Goal: Information Seeking & Learning: Find specific page/section

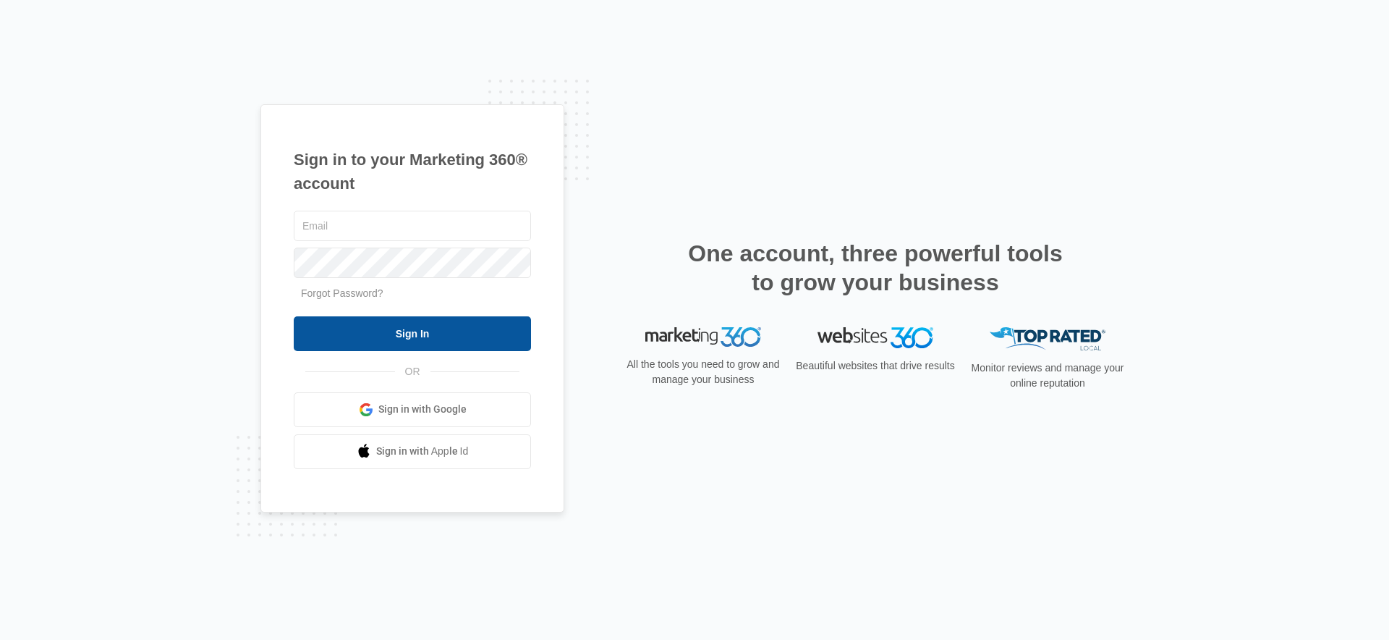
type input "[PERSON_NAME][EMAIL_ADDRESS][DOMAIN_NAME]"
click at [457, 326] on input "Sign In" at bounding box center [412, 333] width 237 height 35
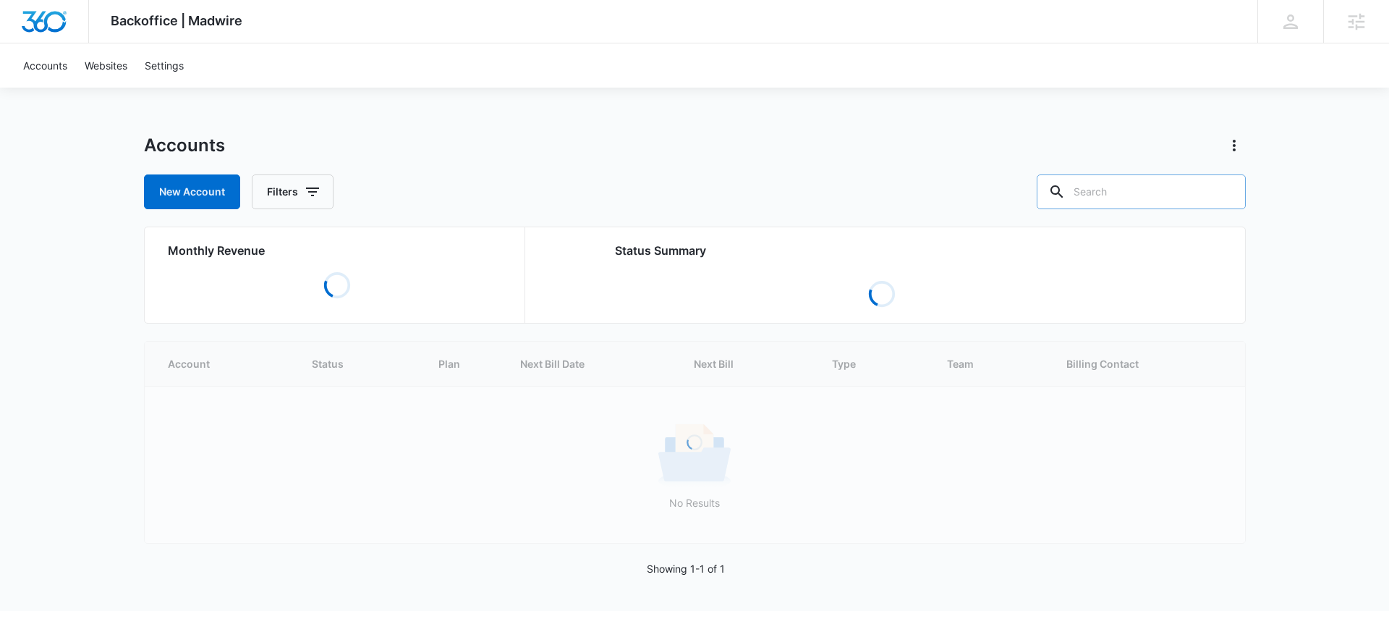
click at [1174, 192] on input "text" at bounding box center [1141, 191] width 209 height 35
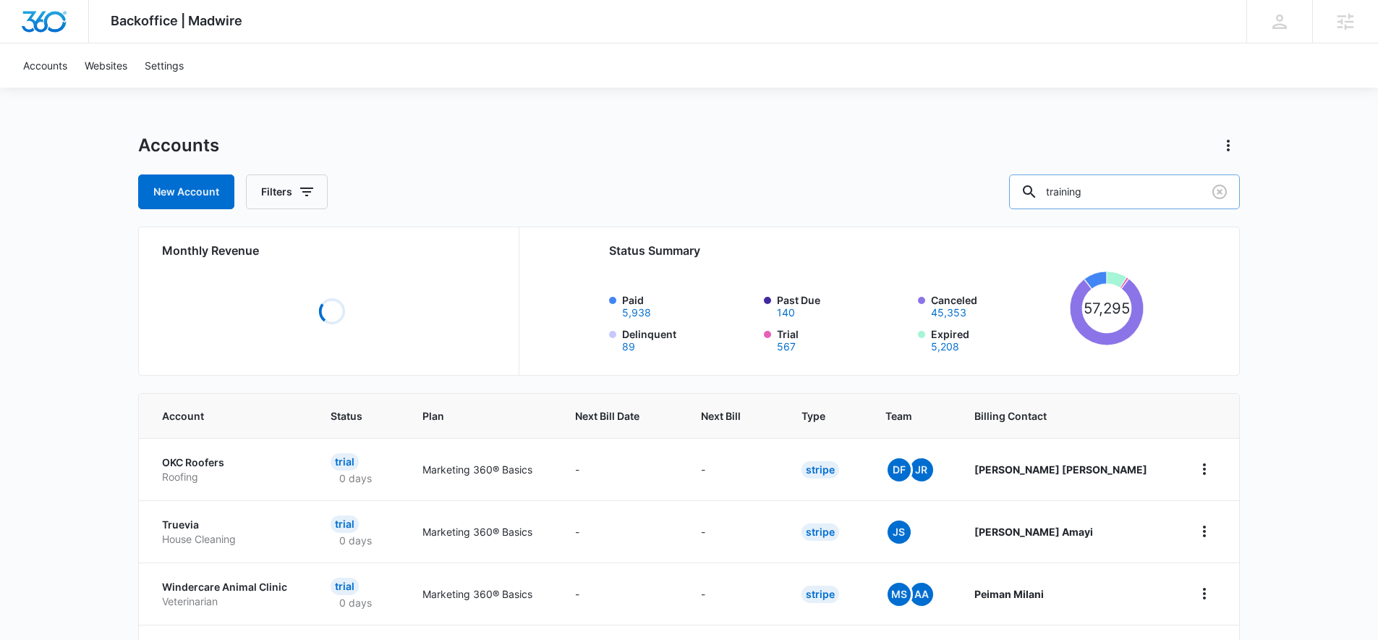
type input "training"
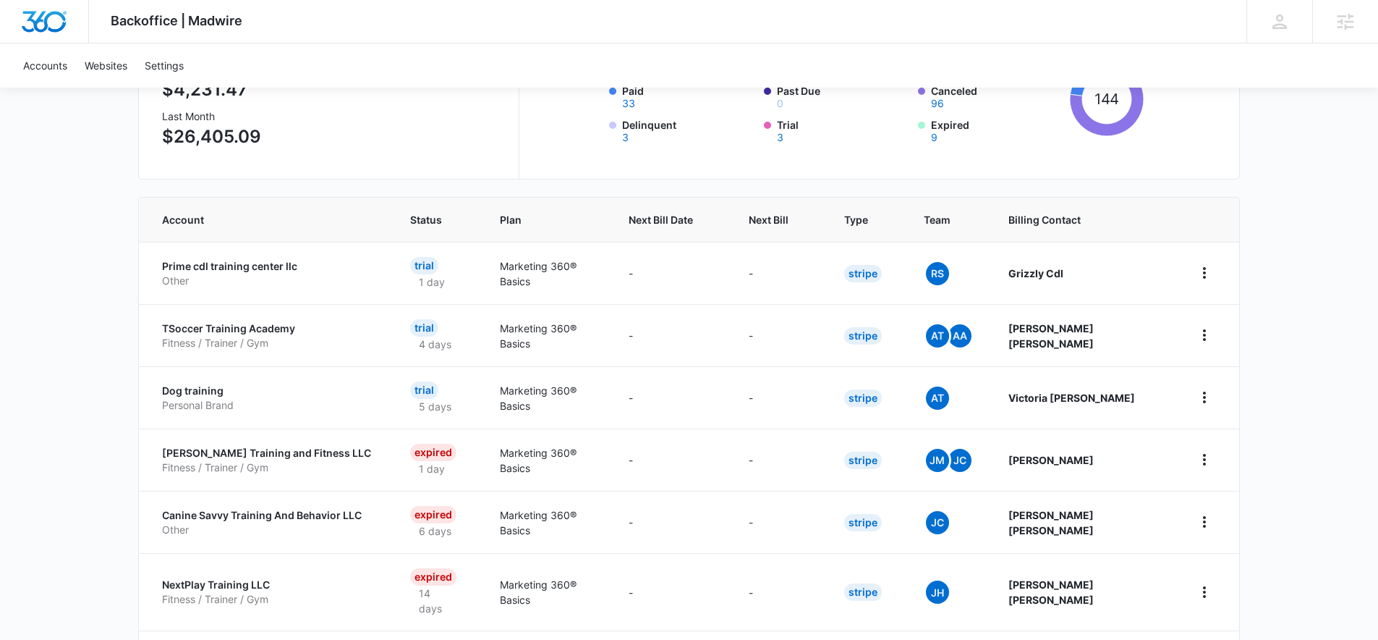
scroll to position [218, 0]
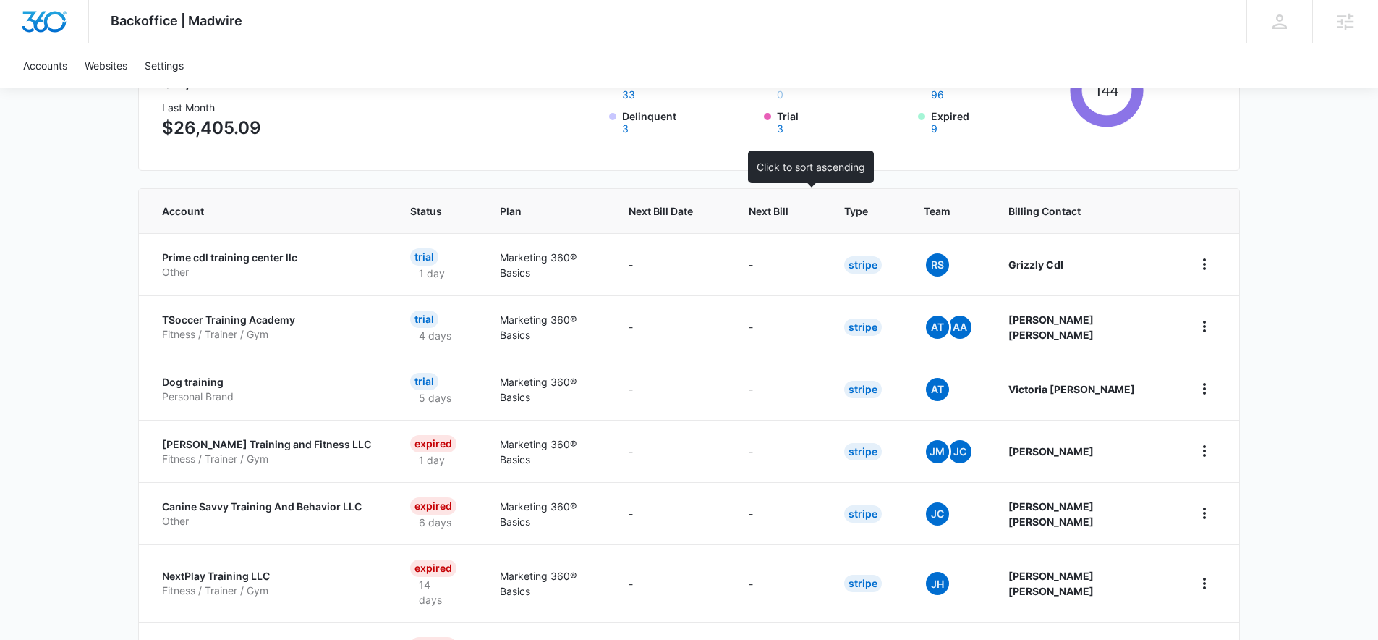
click at [789, 211] on span "Next Bill" at bounding box center [769, 210] width 40 height 15
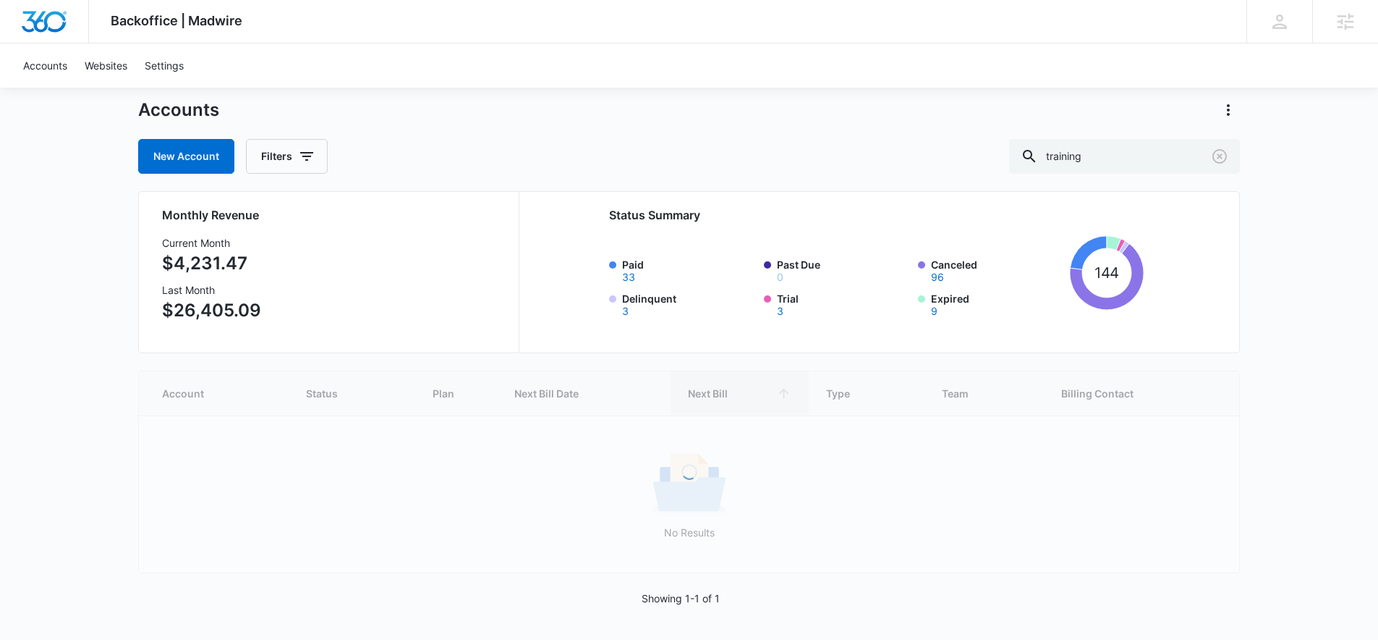
scroll to position [36, 0]
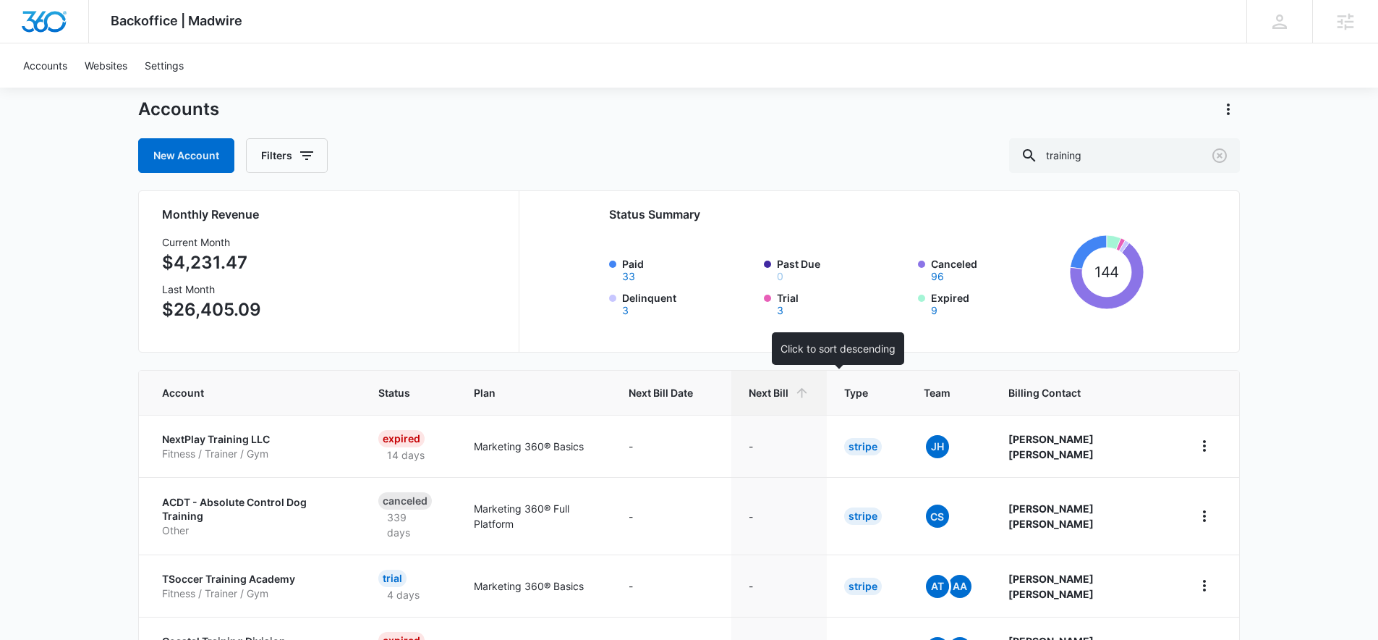
click at [789, 392] on span "Next Bill" at bounding box center [769, 392] width 40 height 15
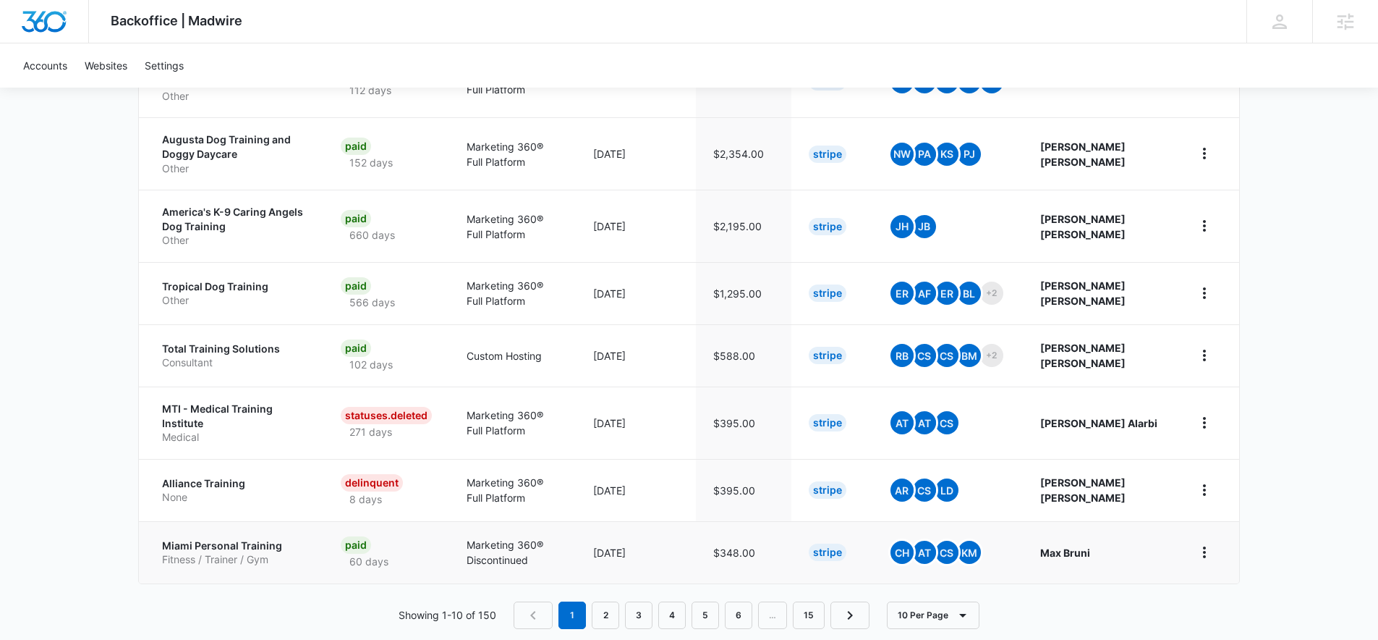
scroll to position [551, 0]
click at [233, 551] on p "Fitness / Trainer / Gym" at bounding box center [234, 558] width 144 height 14
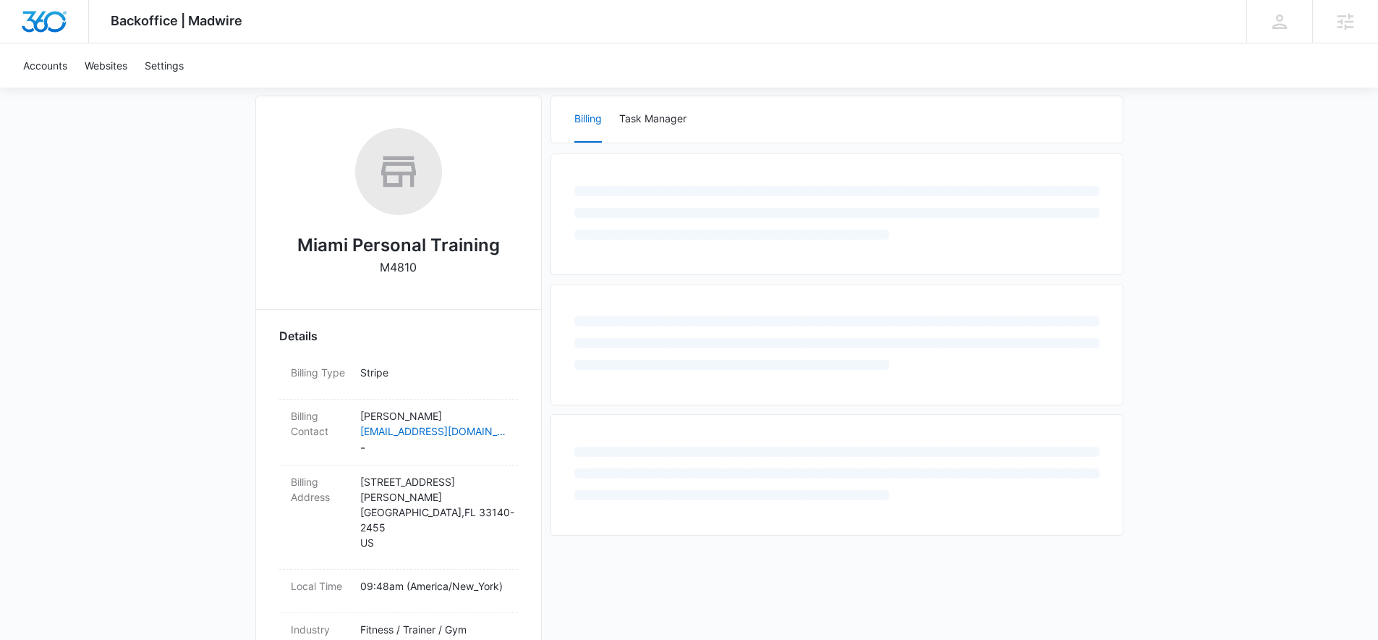
scroll to position [302, 0]
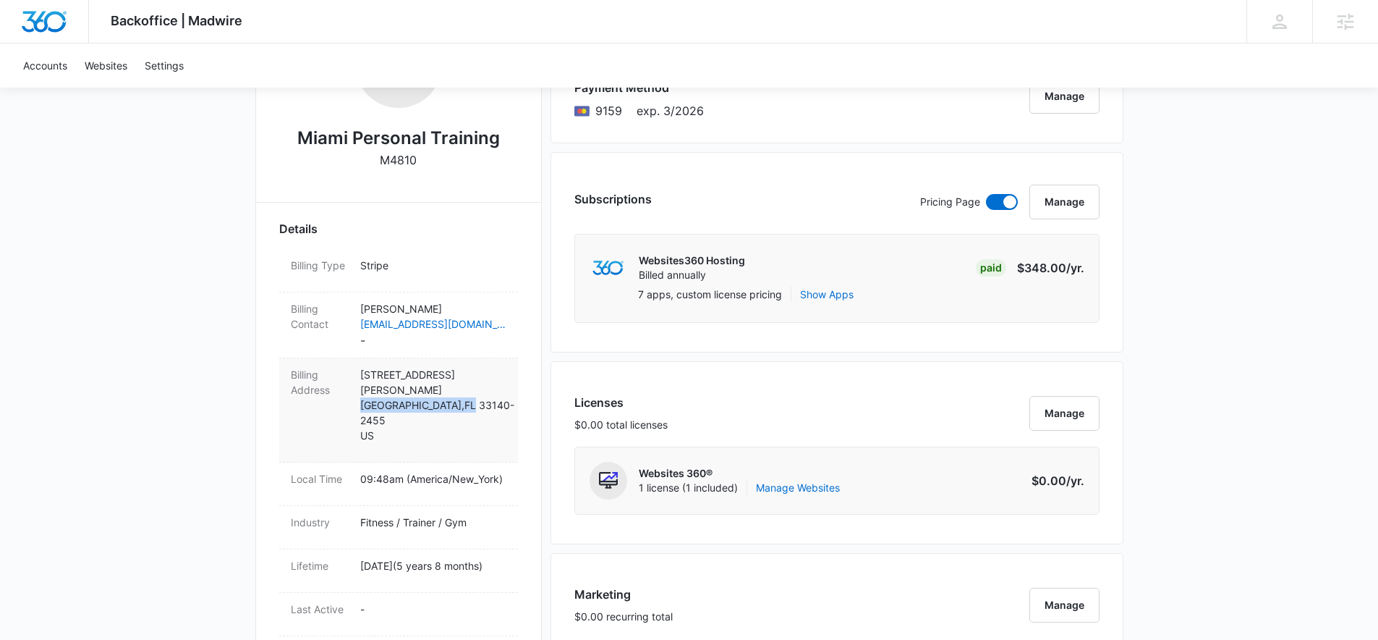
drag, startPoint x: 360, startPoint y: 391, endPoint x: 445, endPoint y: 392, distance: 84.7
click at [445, 392] on p "[STREET_ADDRESS][PERSON_NAME]" at bounding box center [433, 405] width 146 height 76
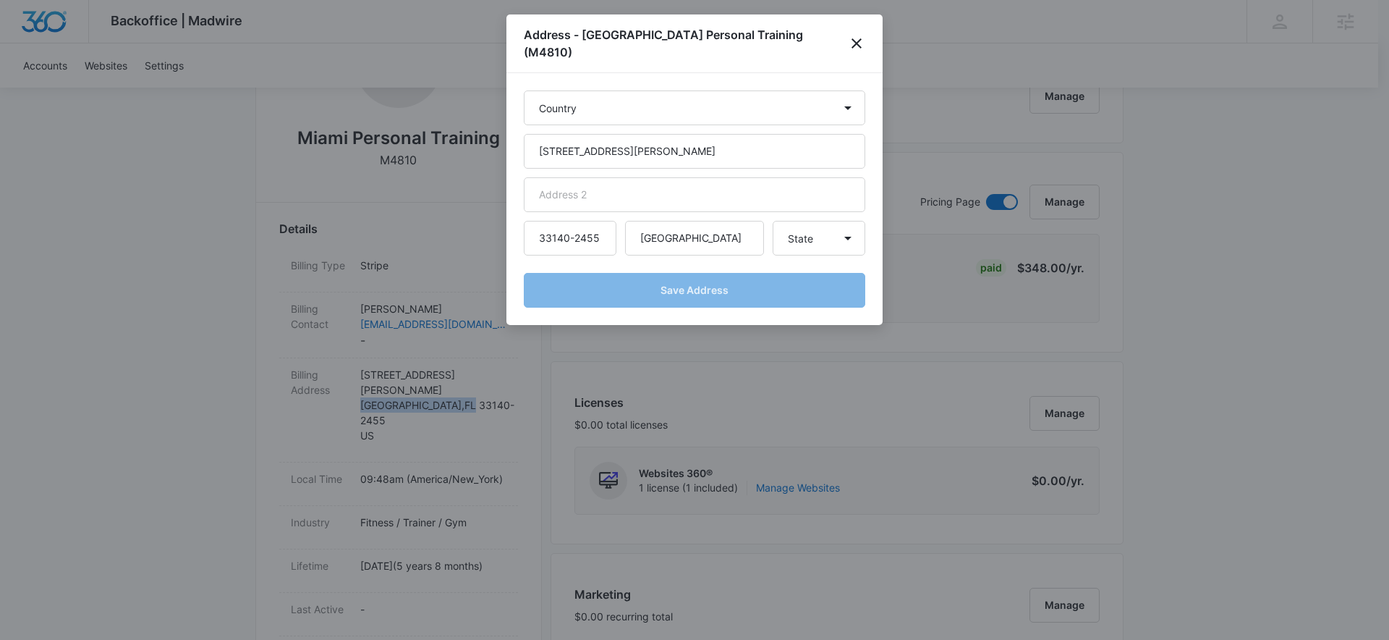
select select "US"
select select "FL"
click at [863, 35] on icon "close" at bounding box center [856, 43] width 17 height 17
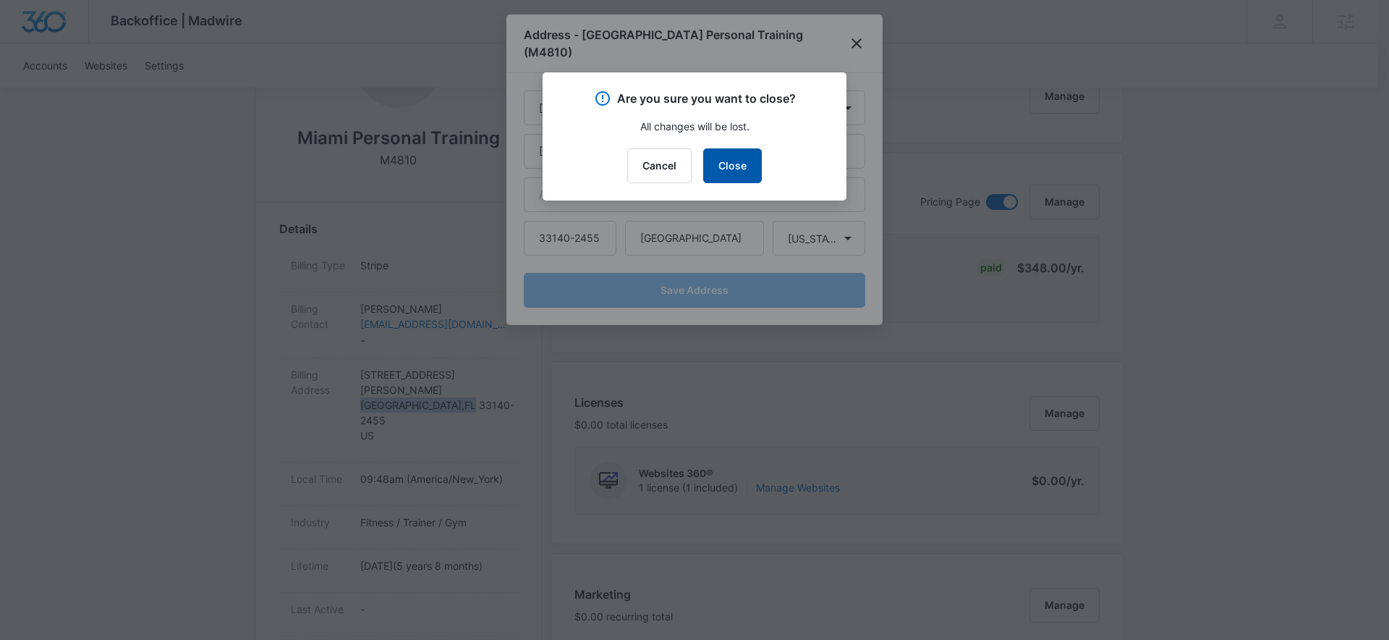
drag, startPoint x: 738, startPoint y: 158, endPoint x: 745, endPoint y: 32, distance: 126.1
click at [738, 156] on button "Close" at bounding box center [732, 165] width 59 height 35
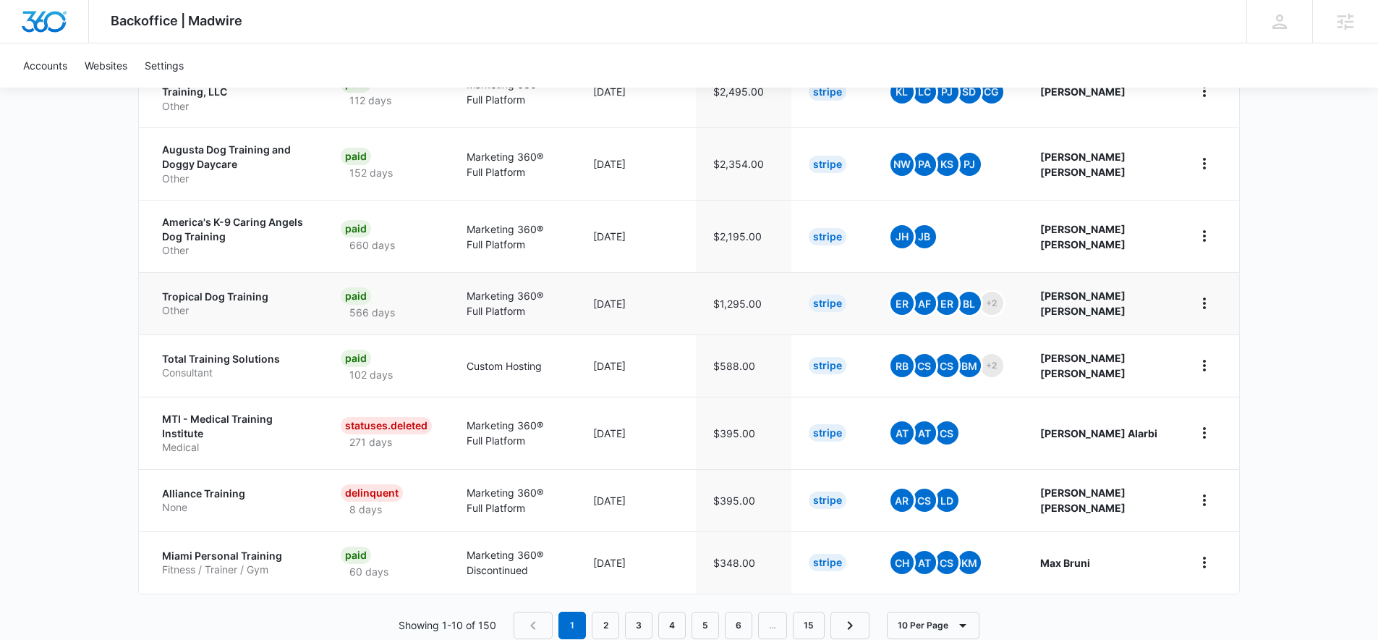
scroll to position [554, 0]
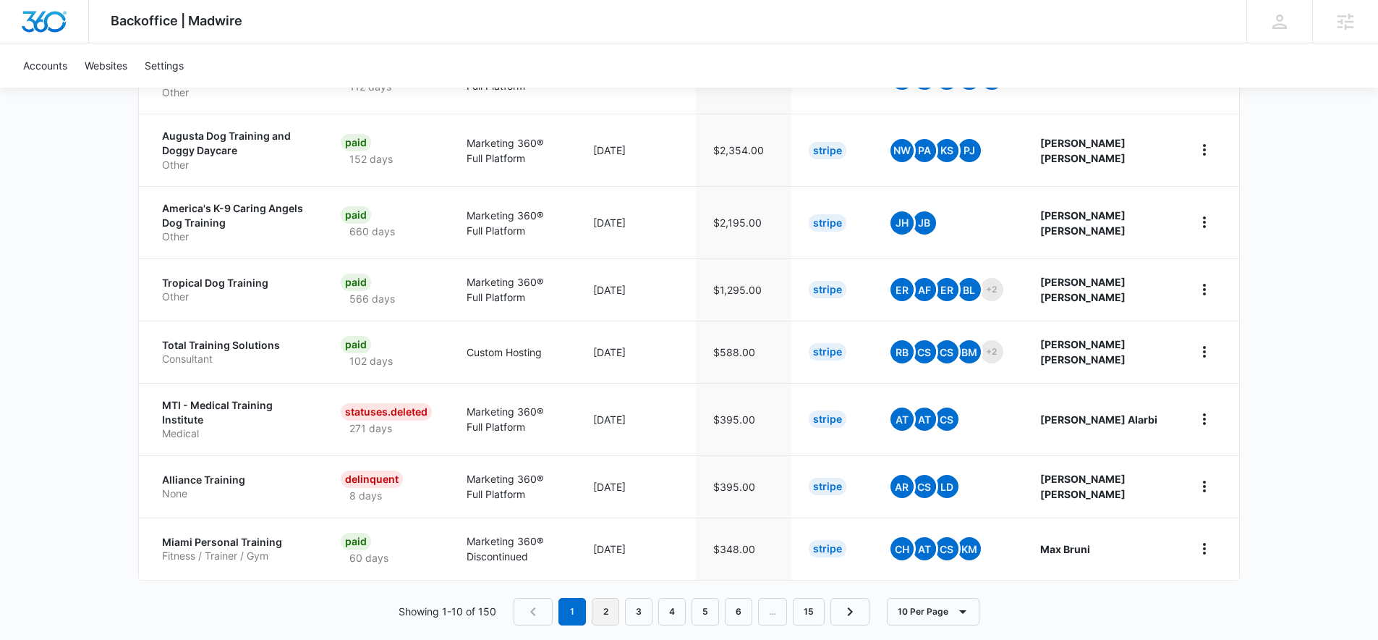
click at [607, 598] on link "2" at bounding box center [605, 611] width 27 height 27
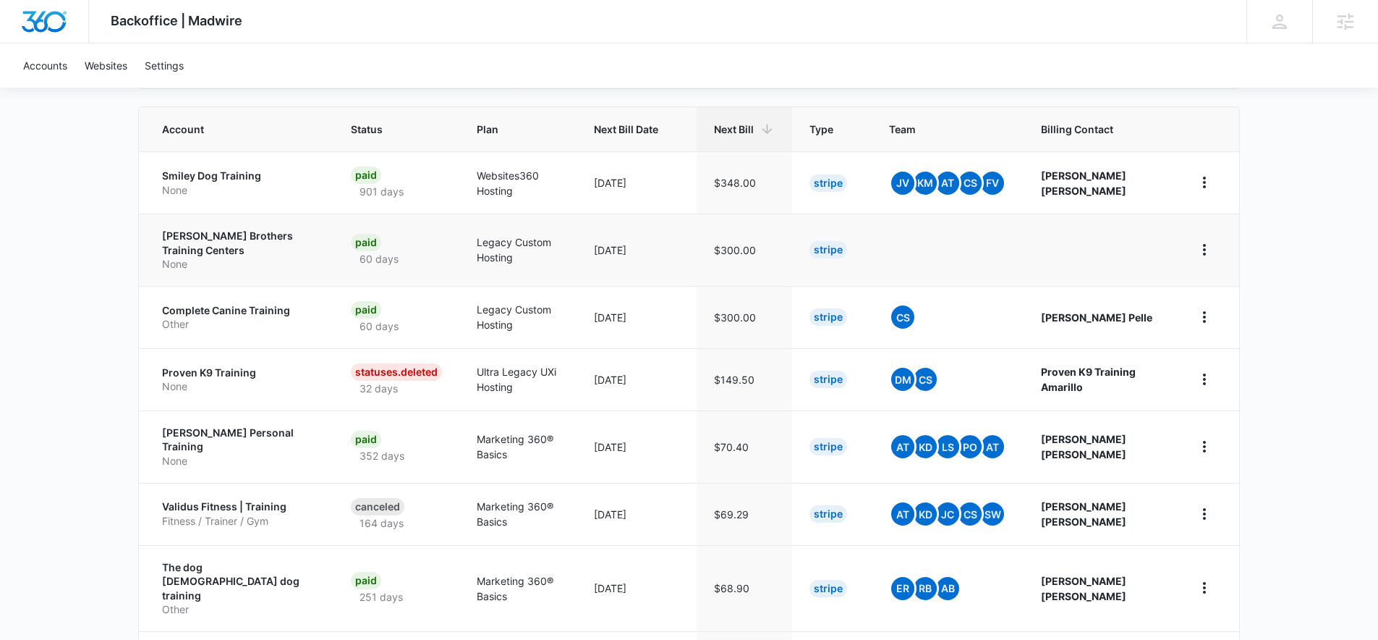
scroll to position [458, 0]
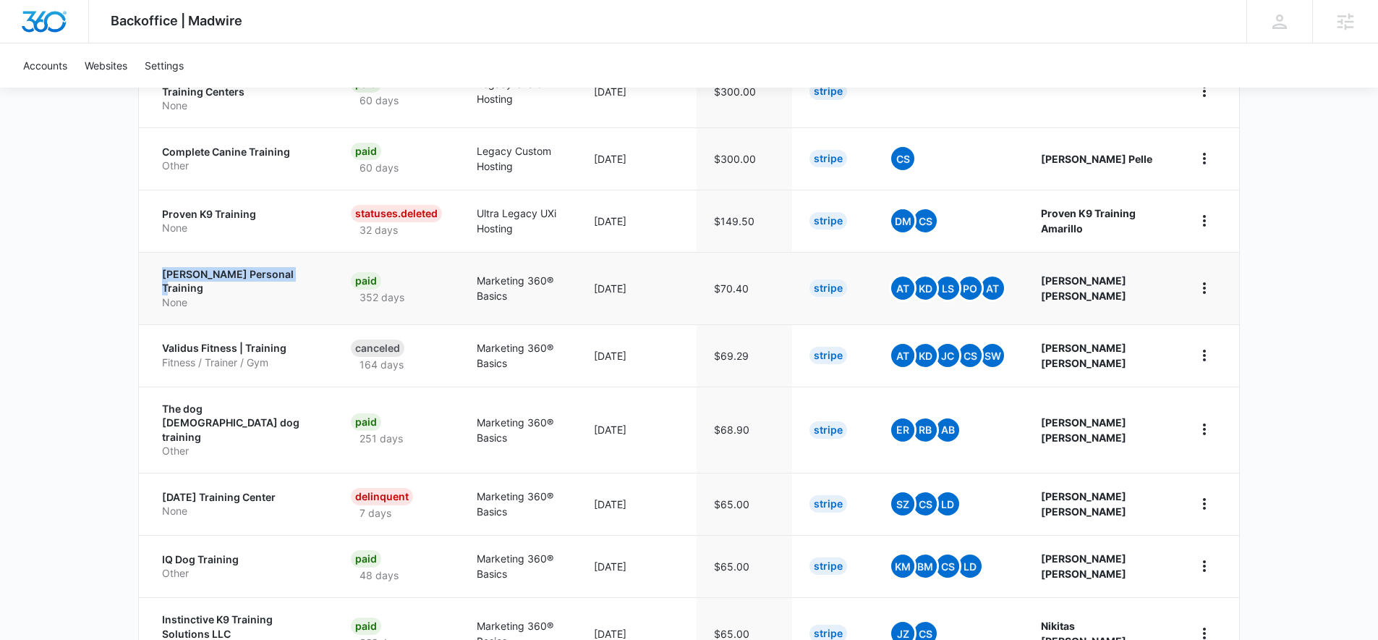
drag, startPoint x: 156, startPoint y: 274, endPoint x: 278, endPoint y: 275, distance: 121.6
click at [278, 275] on td "[PERSON_NAME] Personal Training None" at bounding box center [236, 288] width 195 height 72
click at [89, 305] on div "Backoffice | Madwire Apps Settings NW [PERSON_NAME] [PERSON_NAME][EMAIL_ADDRESS…" at bounding box center [689, 146] width 1378 height 1208
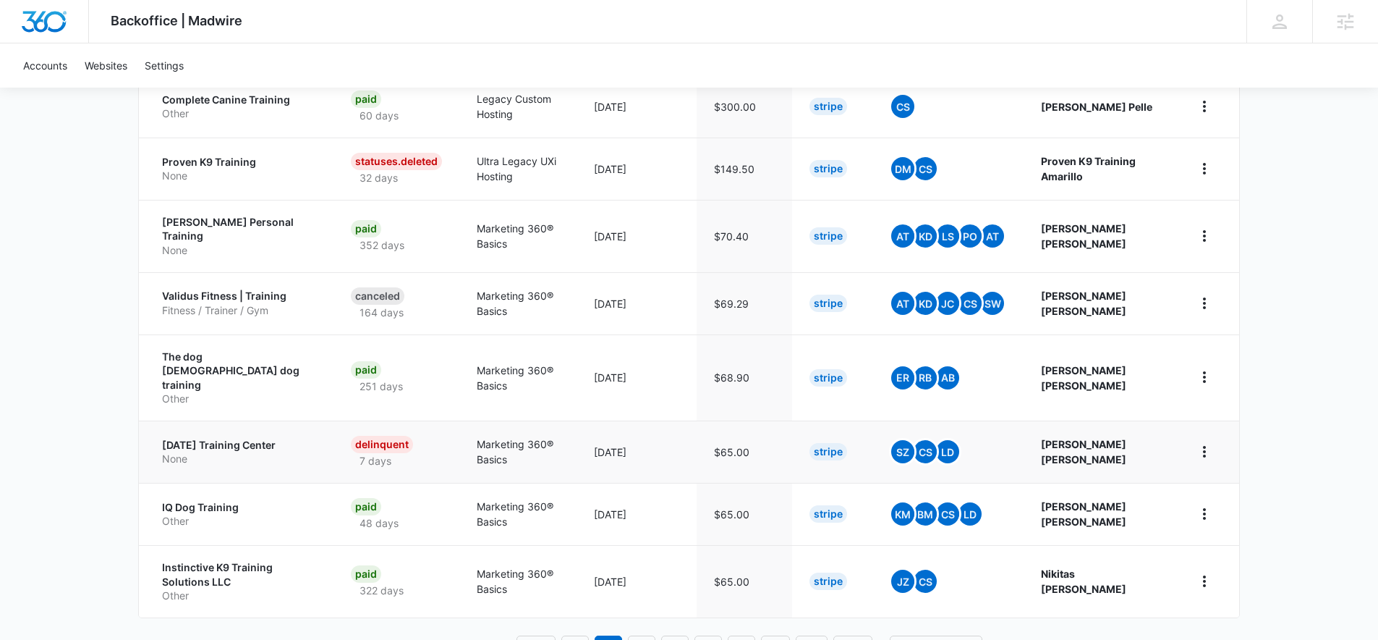
scroll to position [525, 0]
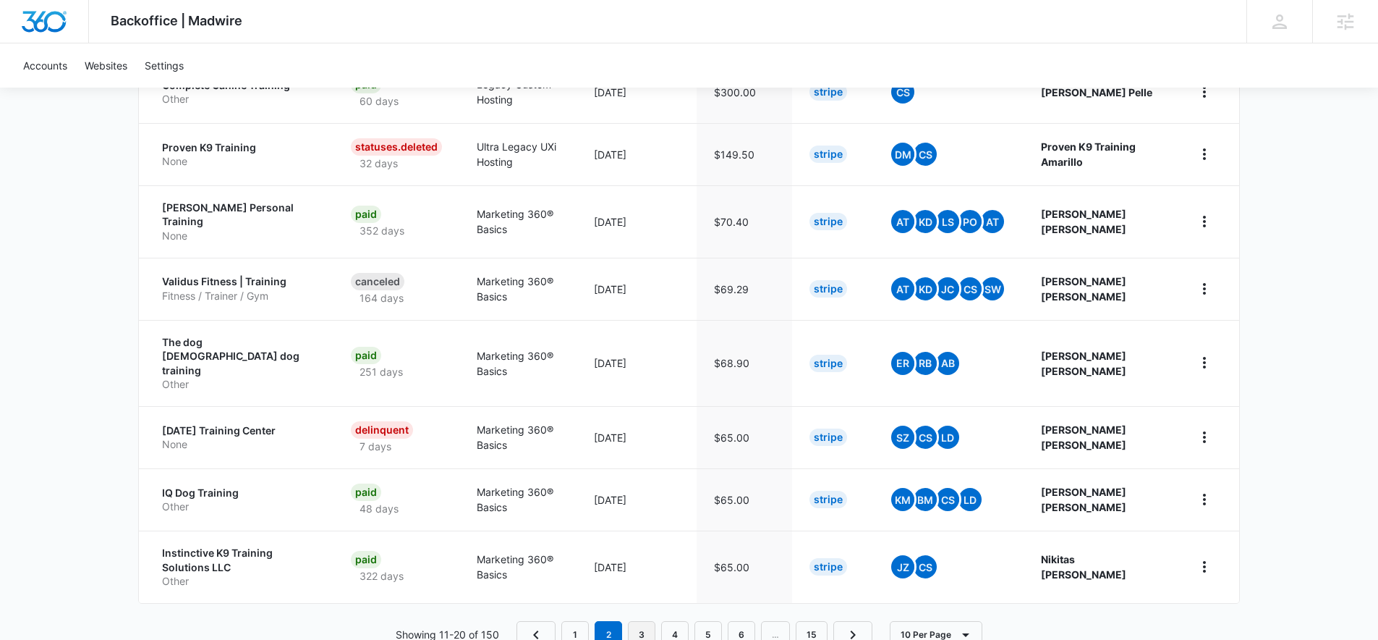
click at [645, 621] on link "3" at bounding box center [641, 634] width 27 height 27
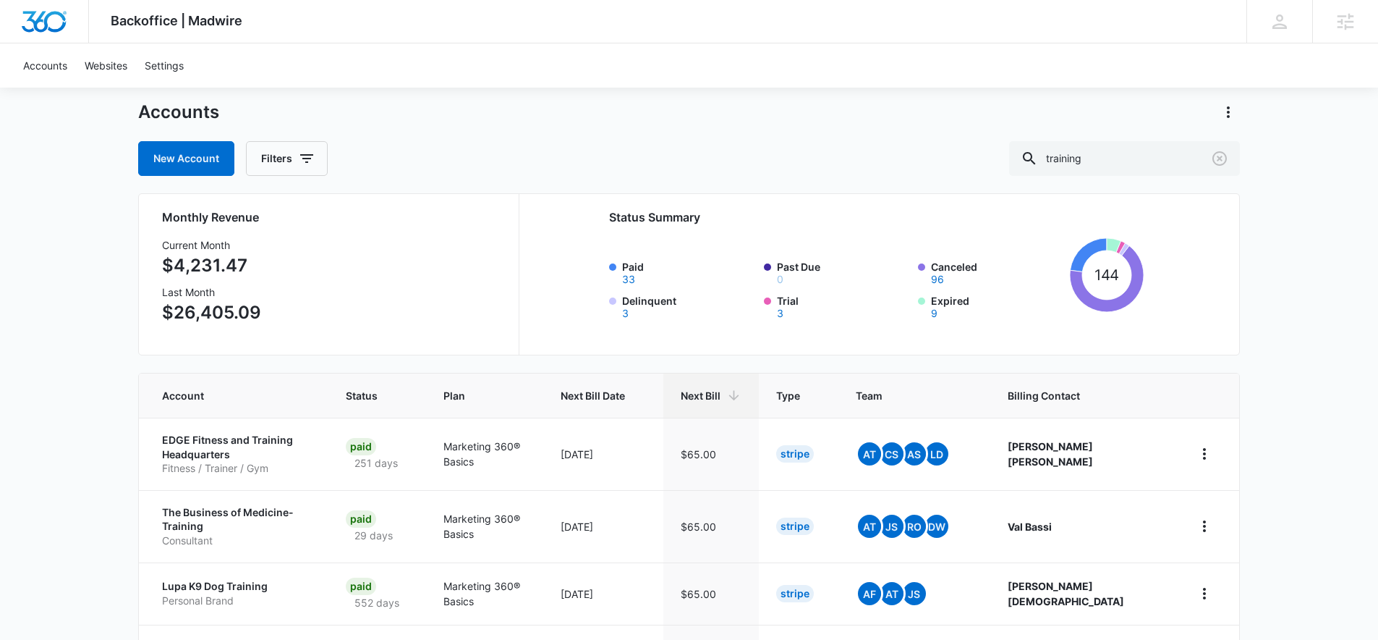
scroll to position [36, 0]
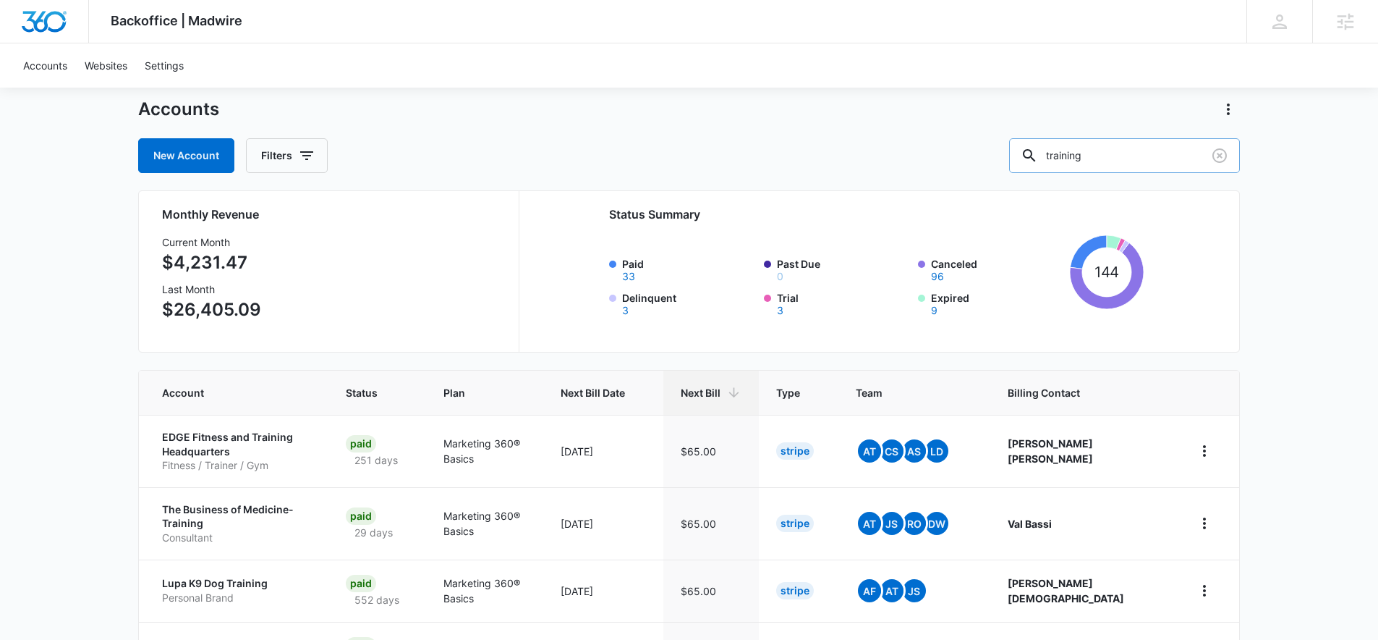
click at [1142, 164] on input "training" at bounding box center [1124, 155] width 231 height 35
type input "g"
type input "fitness"
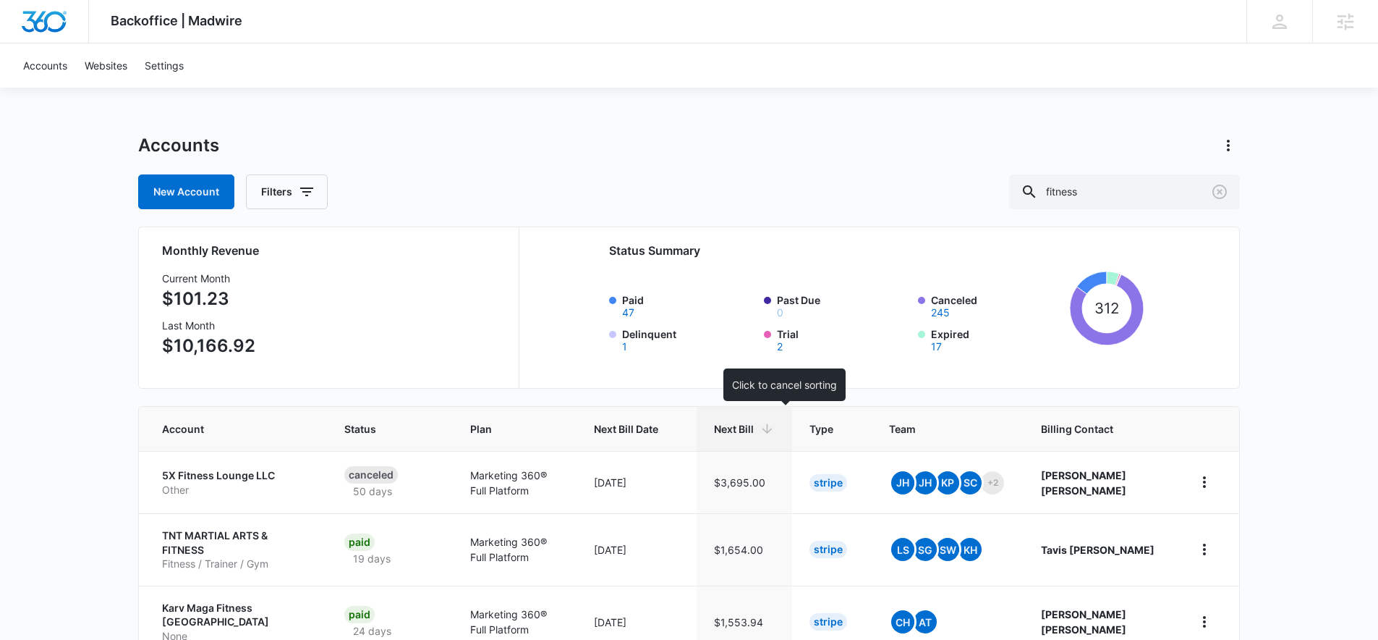
click at [754, 425] on span "Next Bill" at bounding box center [734, 428] width 40 height 15
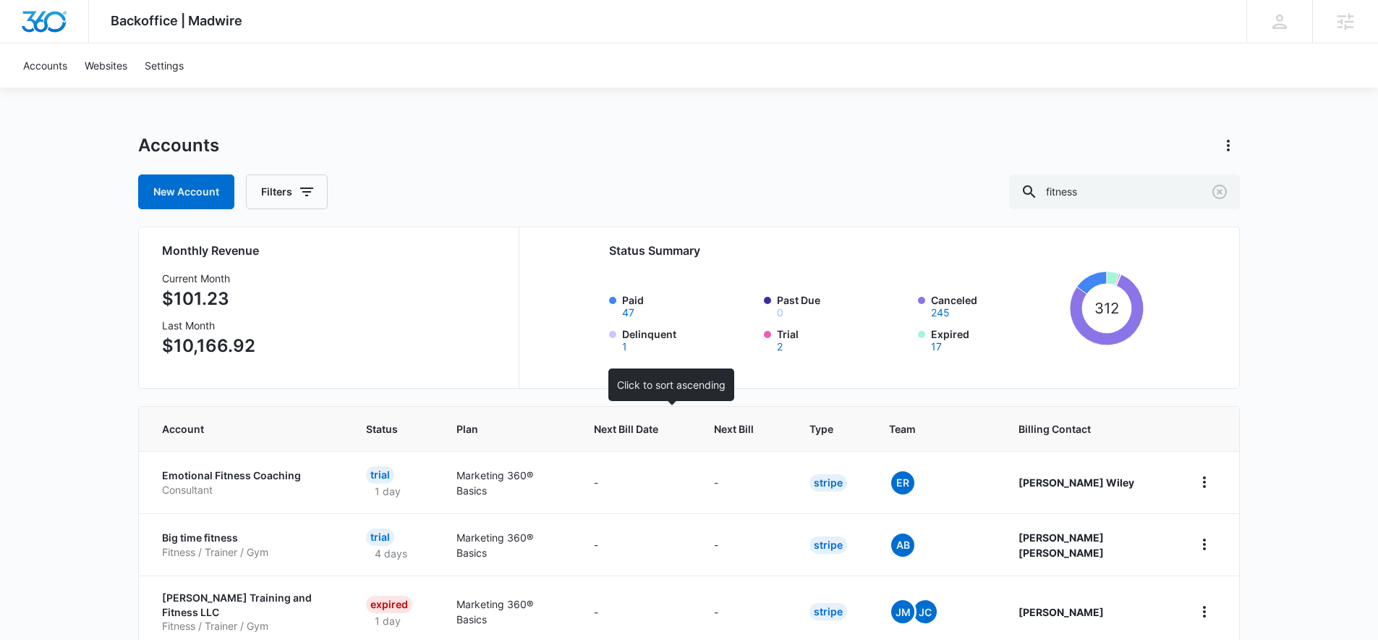
click at [697, 429] on th "Next Bill Date" at bounding box center [637, 429] width 120 height 44
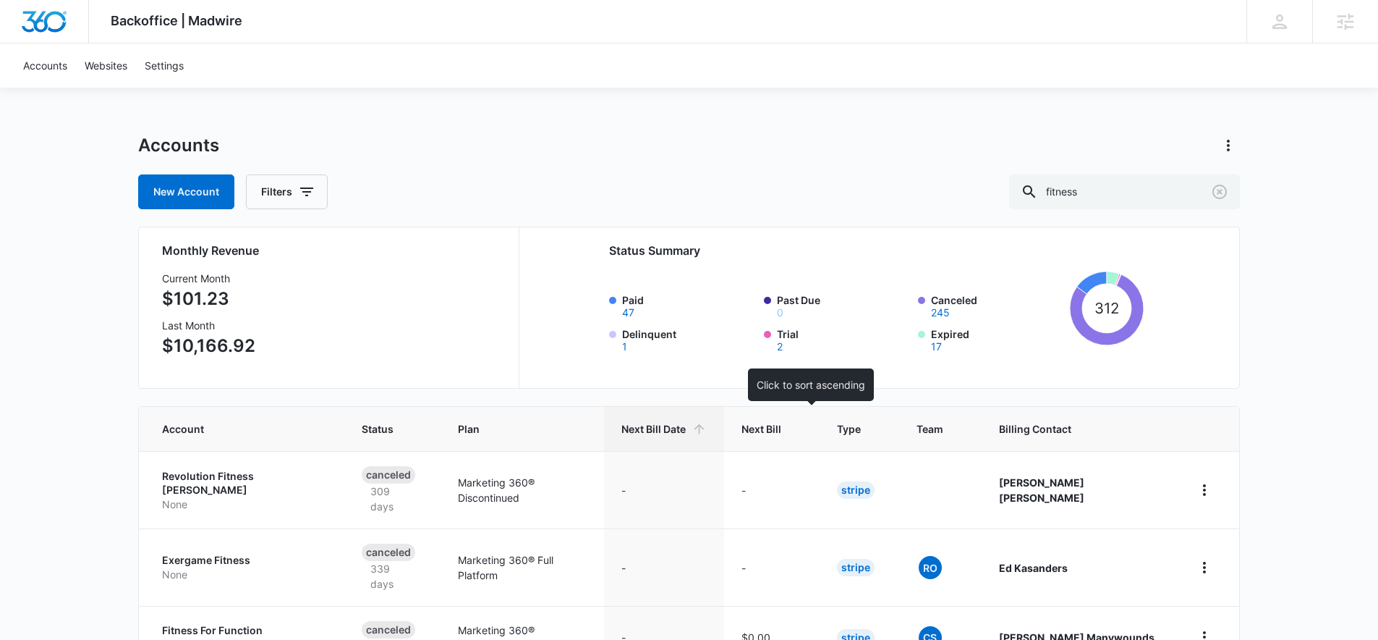
click at [782, 432] on span "Next Bill" at bounding box center [762, 428] width 40 height 15
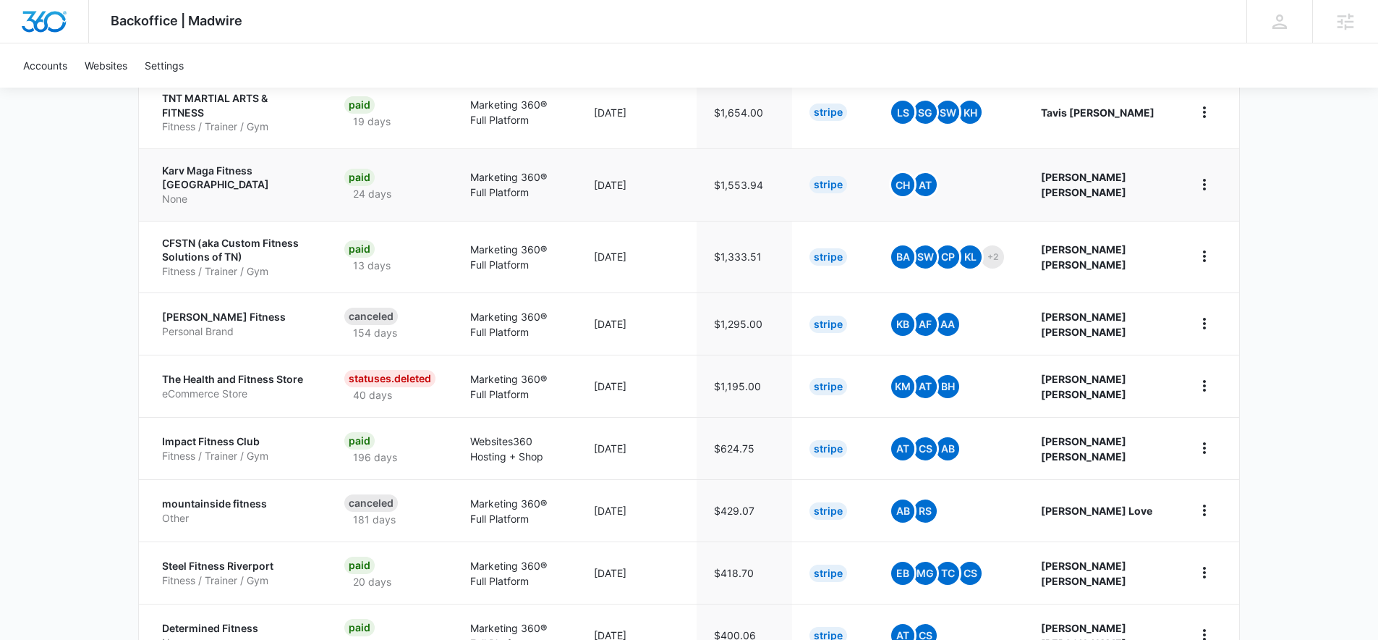
scroll to position [347, 0]
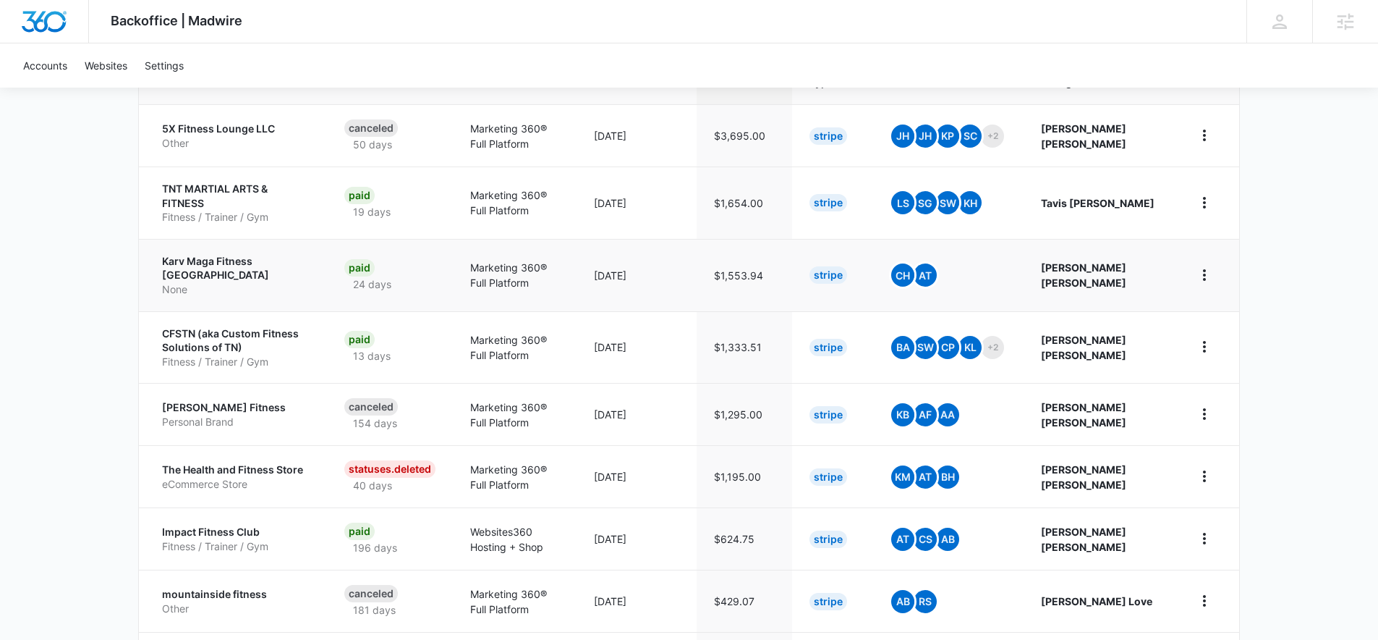
click at [198, 254] on p "Karv Maga Fitness [GEOGRAPHIC_DATA]" at bounding box center [236, 268] width 148 height 28
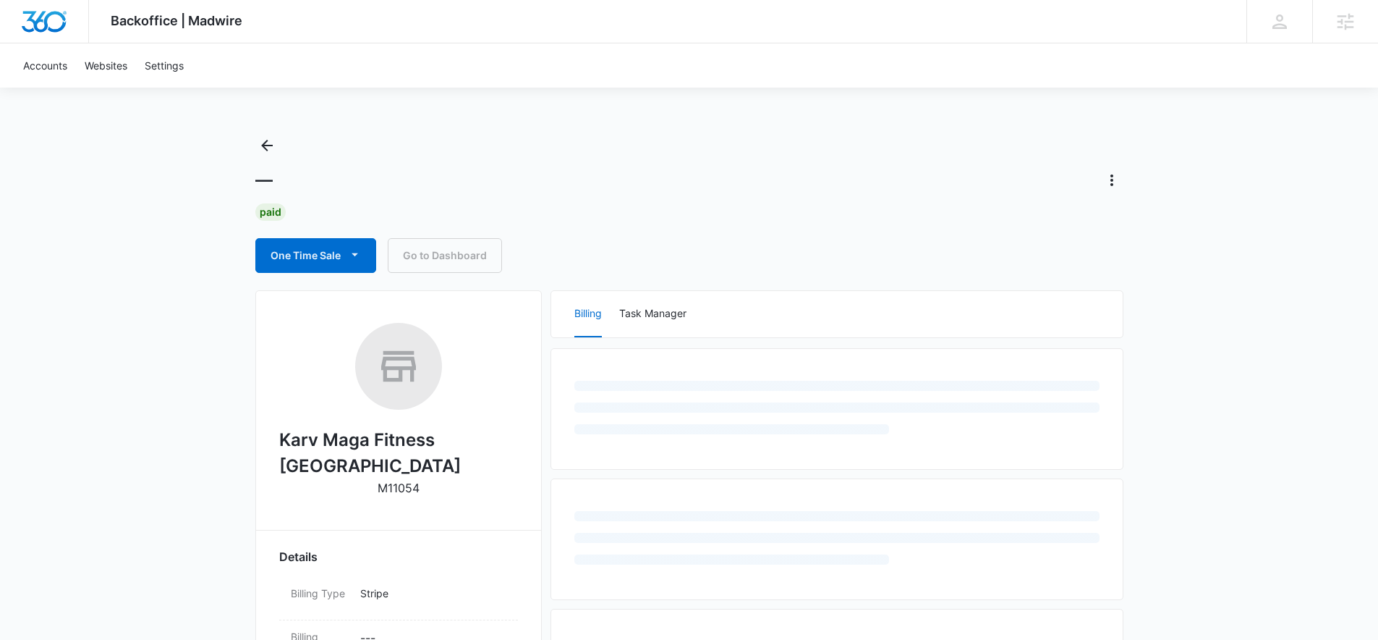
click at [366, 439] on h2 "Karv Maga Fitness [GEOGRAPHIC_DATA]" at bounding box center [398, 453] width 239 height 52
copy h2 "Karv Maga Fitness [GEOGRAPHIC_DATA]"
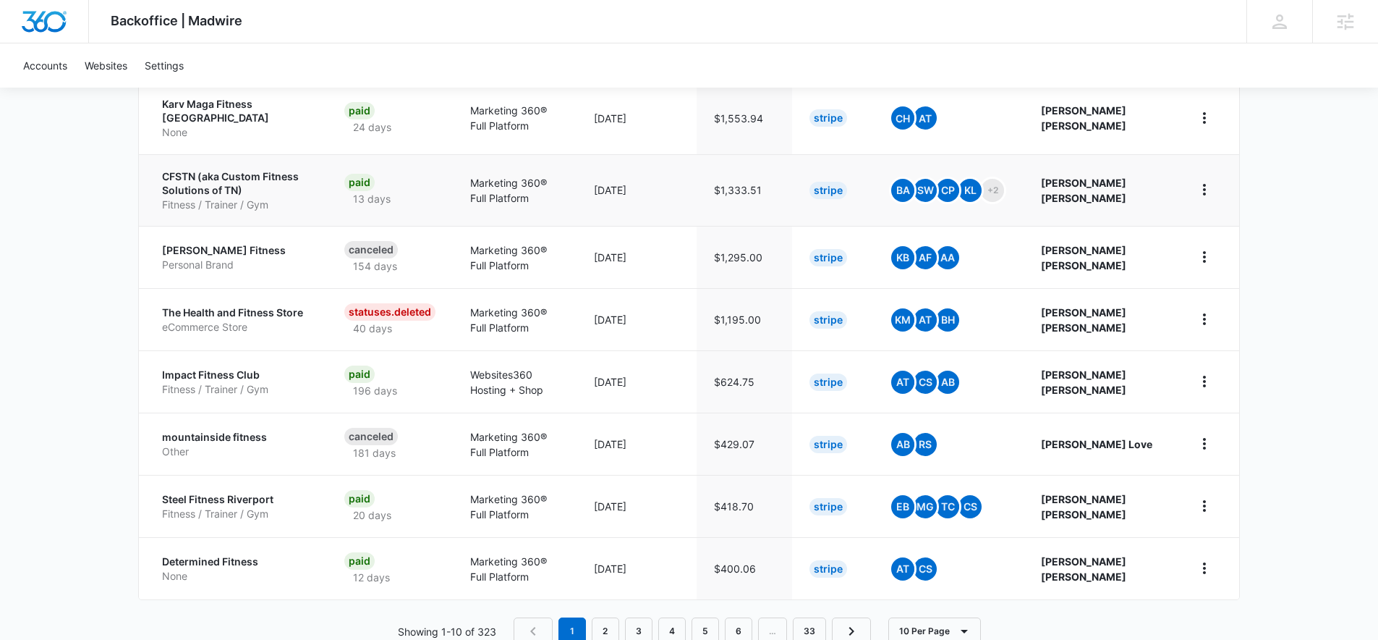
scroll to position [524, 0]
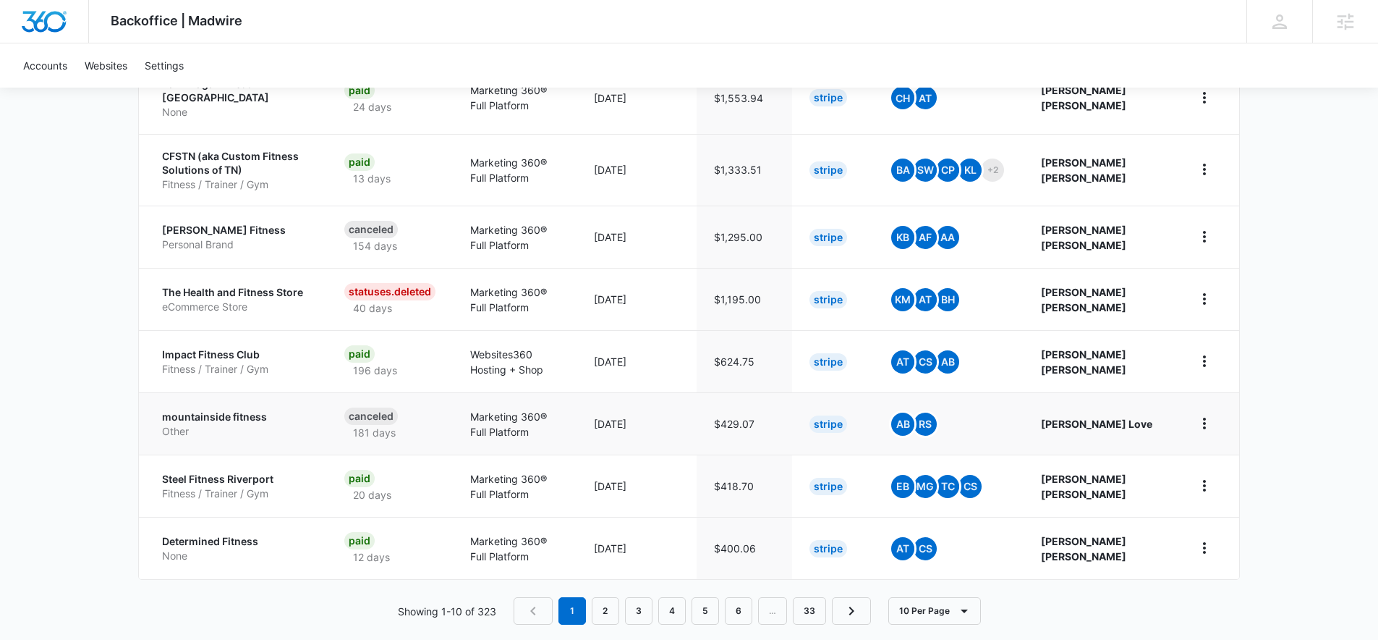
click at [209, 410] on p "mountainside fitness" at bounding box center [236, 417] width 148 height 14
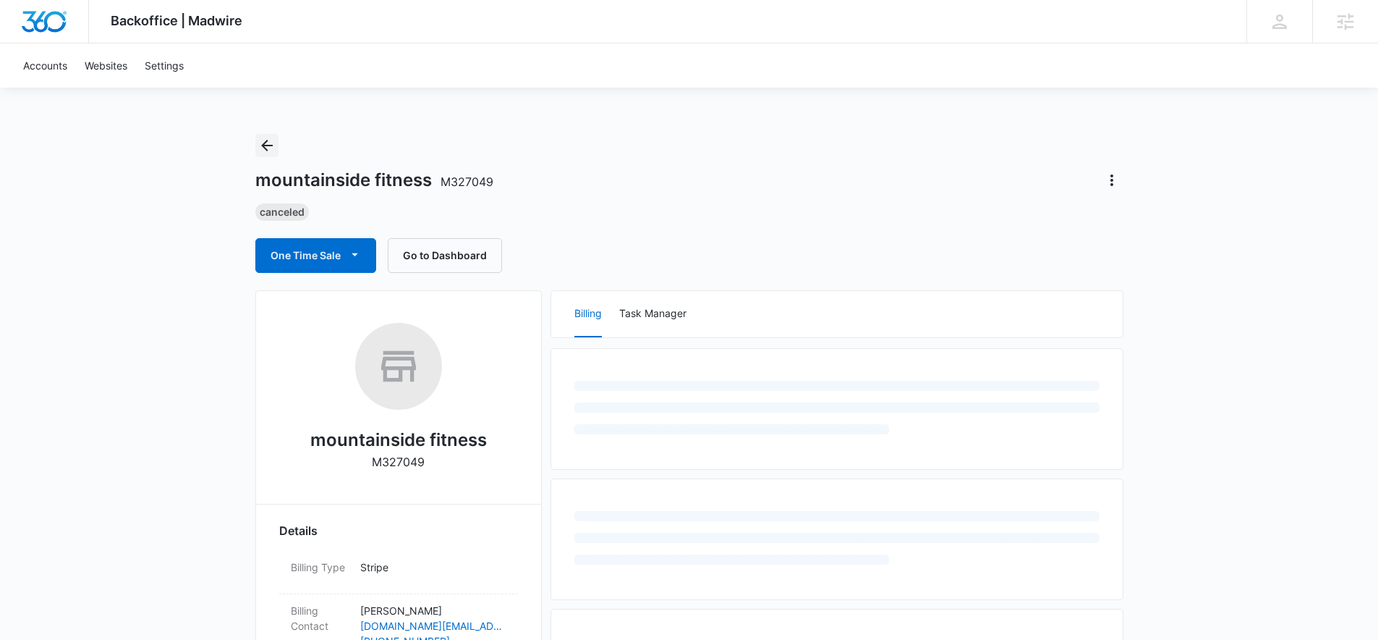
click at [263, 150] on icon "Back" at bounding box center [266, 145] width 17 height 17
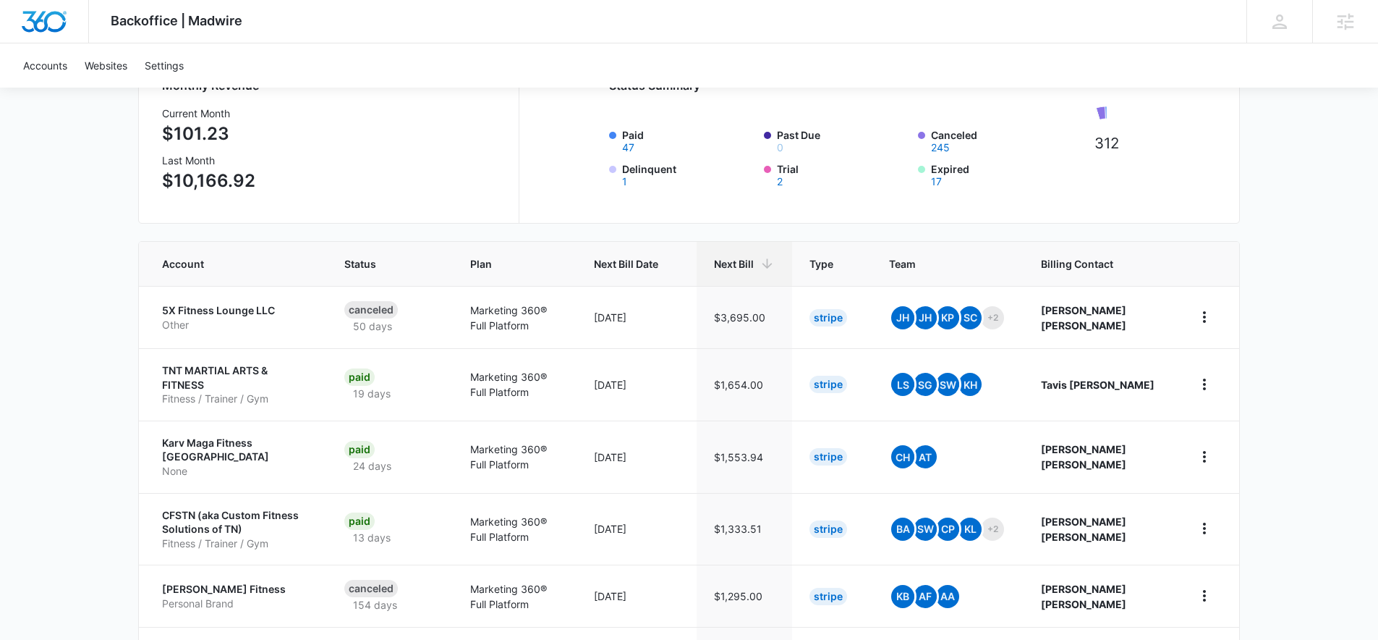
scroll to position [524, 0]
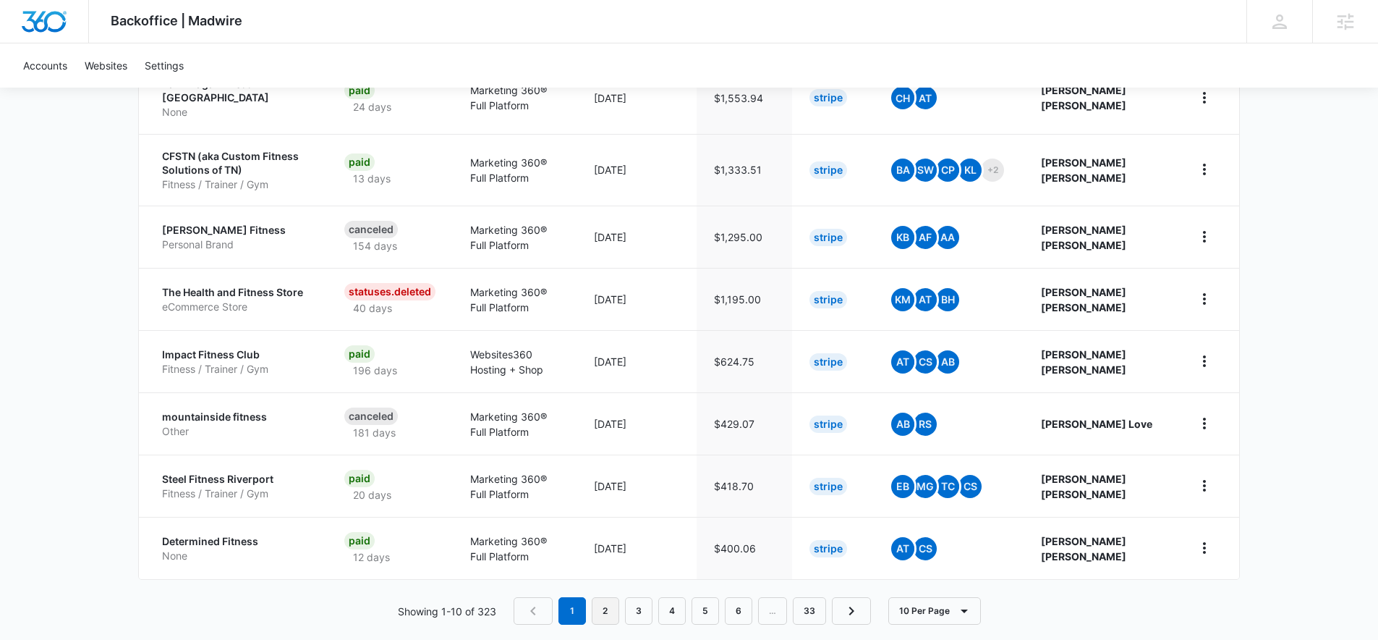
click at [608, 599] on link "2" at bounding box center [605, 610] width 27 height 27
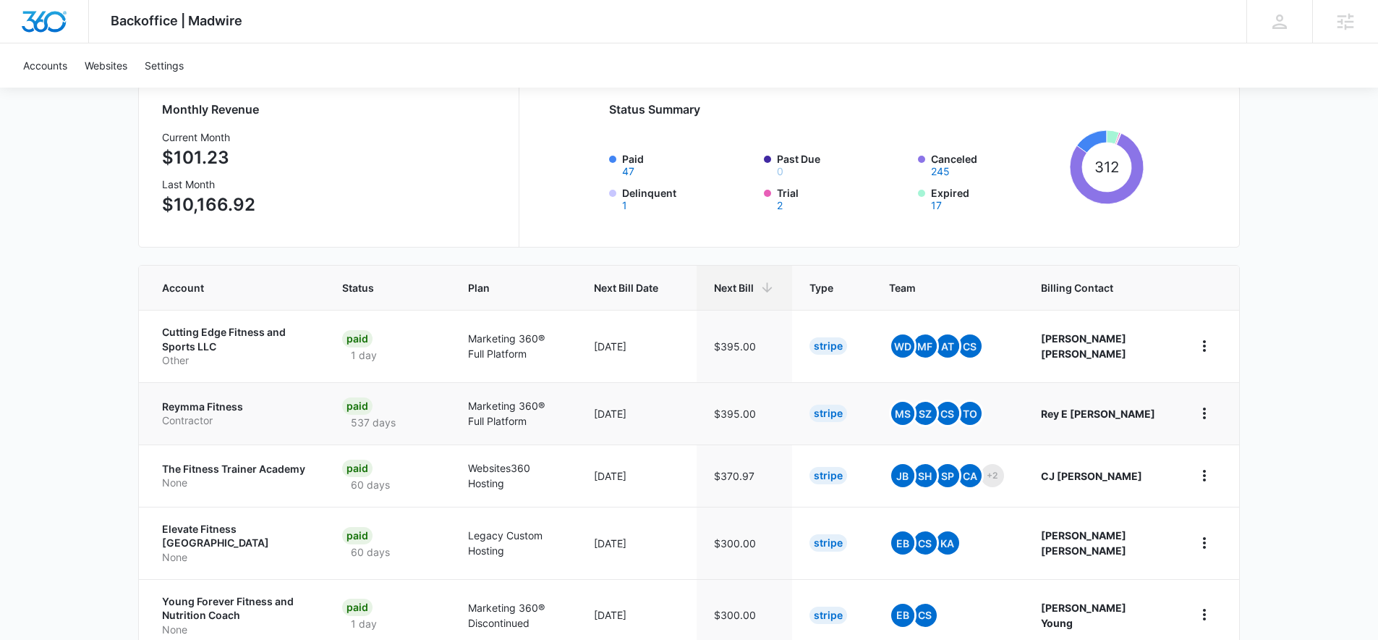
scroll to position [151, 0]
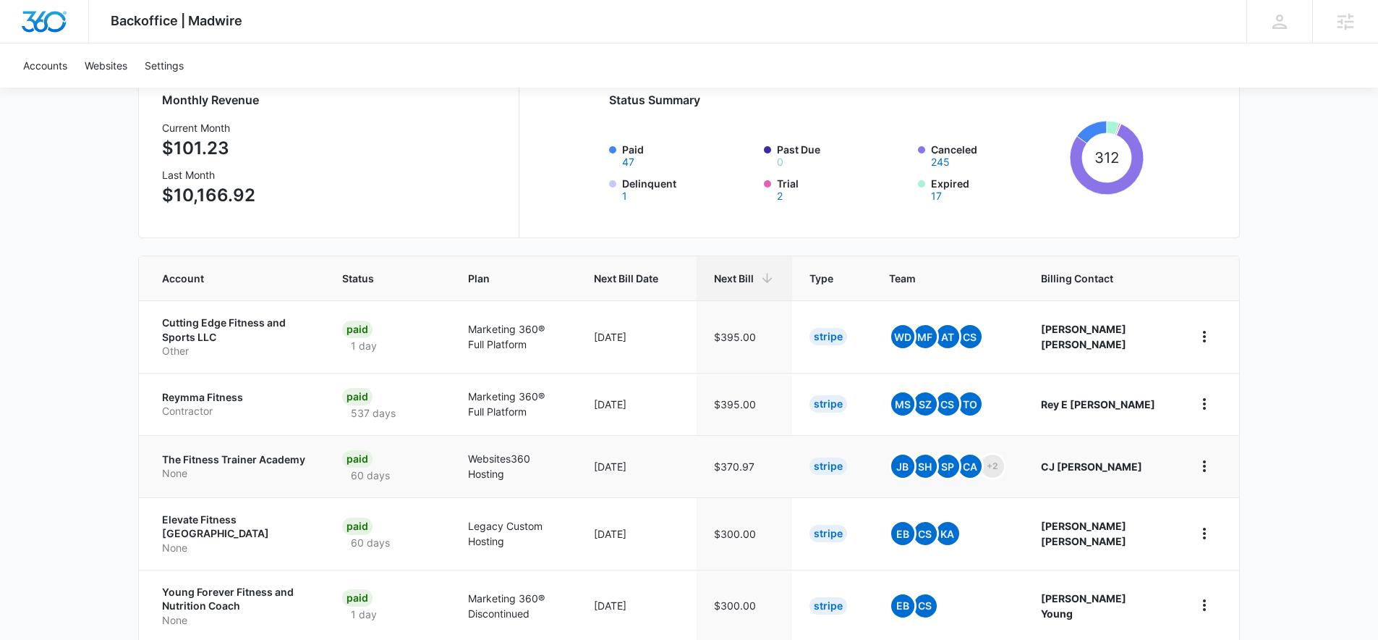
click at [183, 462] on p "The Fitness Trainer Academy" at bounding box center [234, 459] width 145 height 14
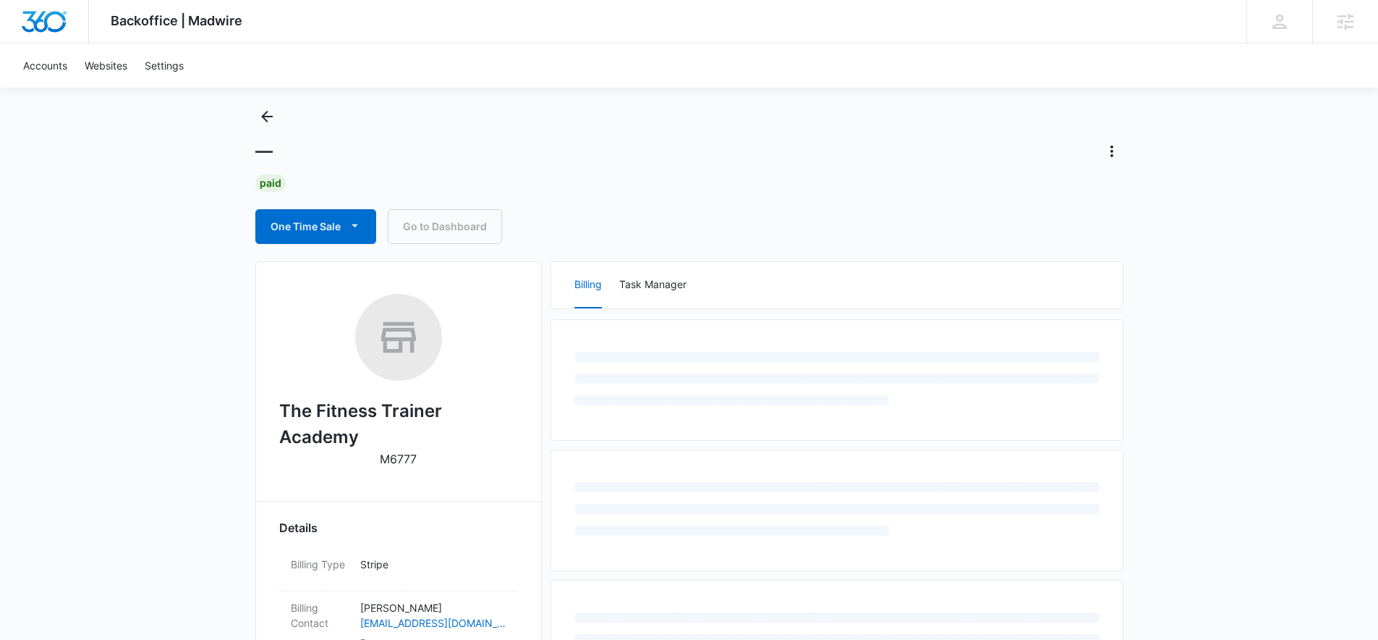
scroll to position [133, 0]
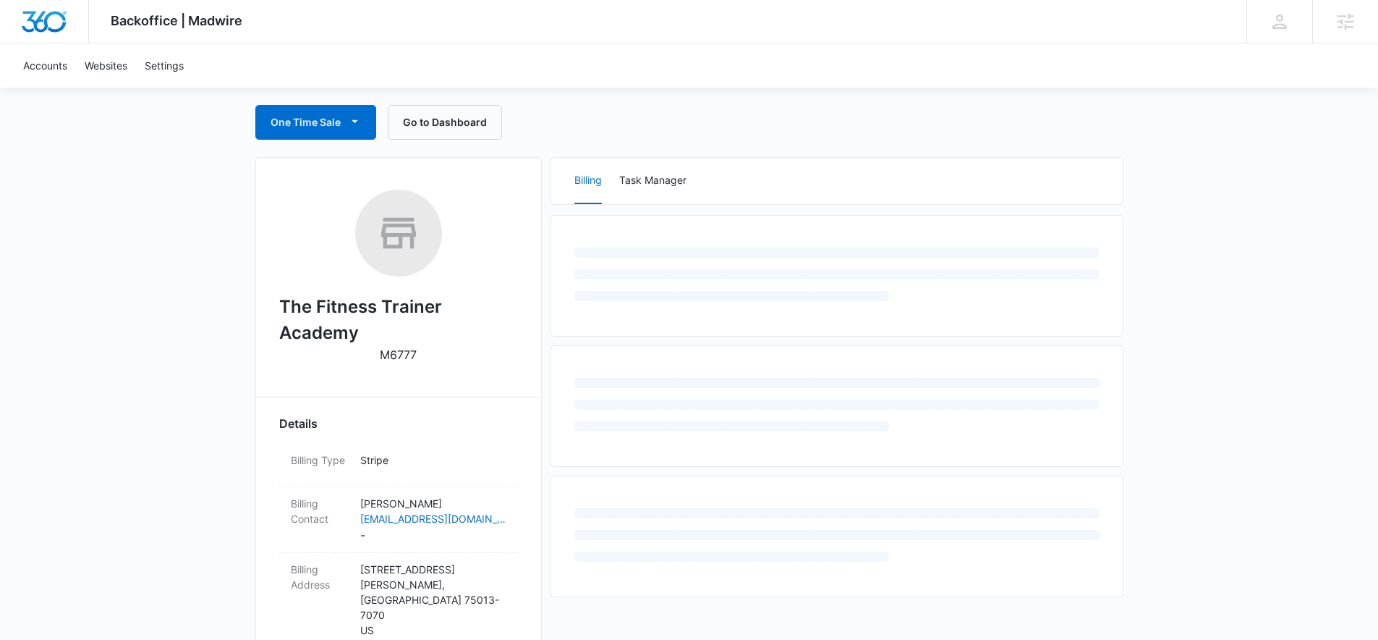
click at [291, 312] on h2 "The Fitness Trainer Academy" at bounding box center [398, 320] width 239 height 52
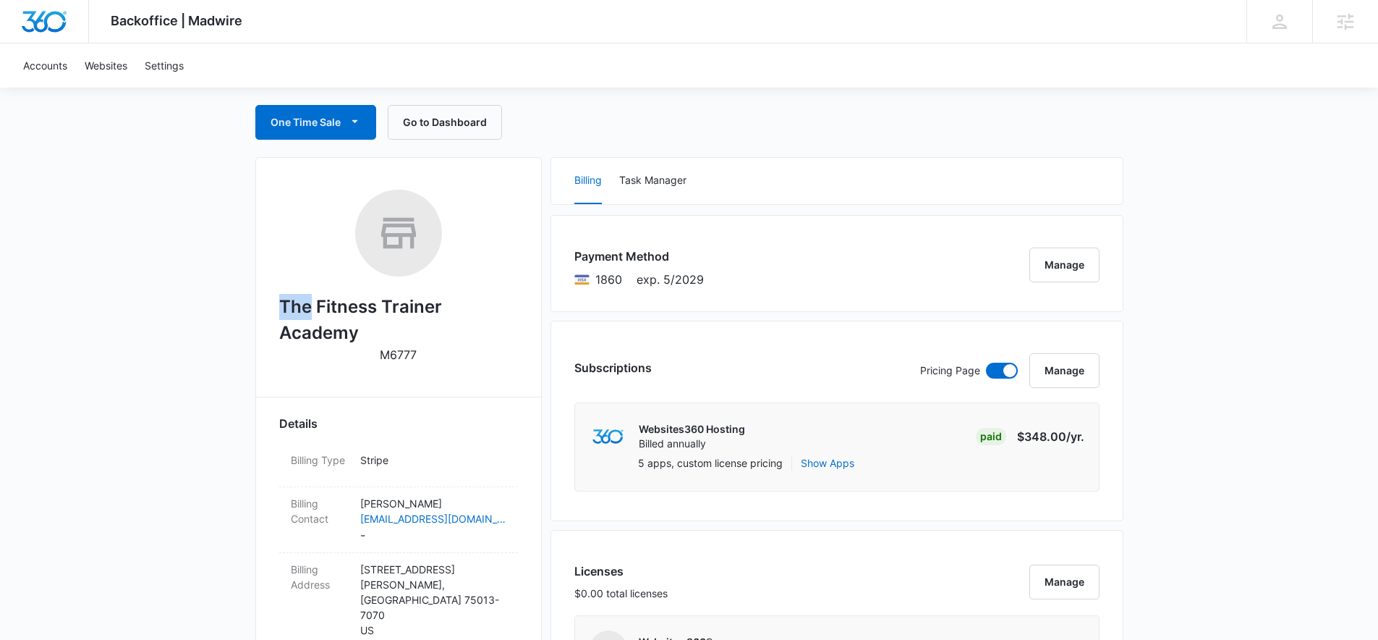
click at [291, 312] on h2 "The Fitness Trainer Academy" at bounding box center [398, 320] width 239 height 52
copy h2 "The Fitness Trainer Academy"
